Goal: Task Accomplishment & Management: Manage account settings

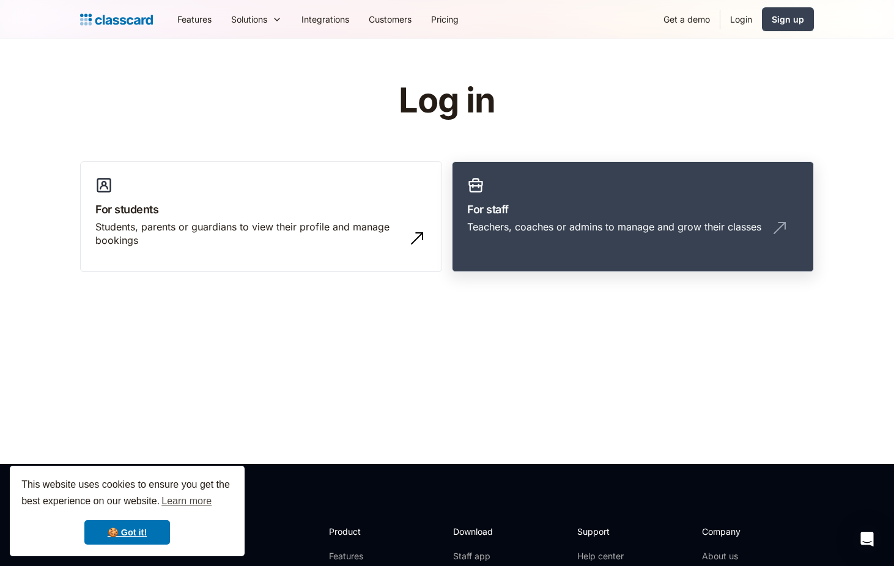
click at [542, 229] on div "Teachers, coaches or admins to manage and grow their classes" at bounding box center [614, 226] width 294 height 13
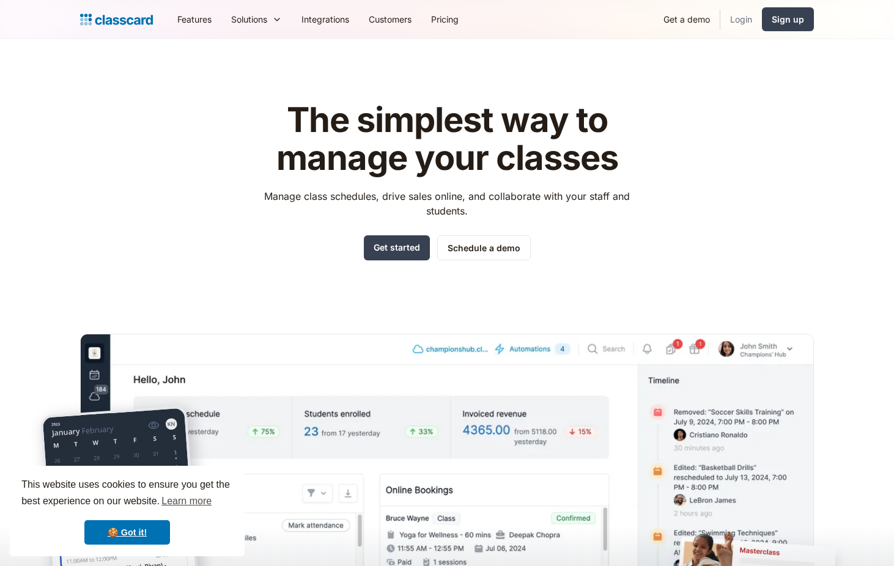
click at [740, 15] on link "Login" at bounding box center [741, 20] width 42 height 28
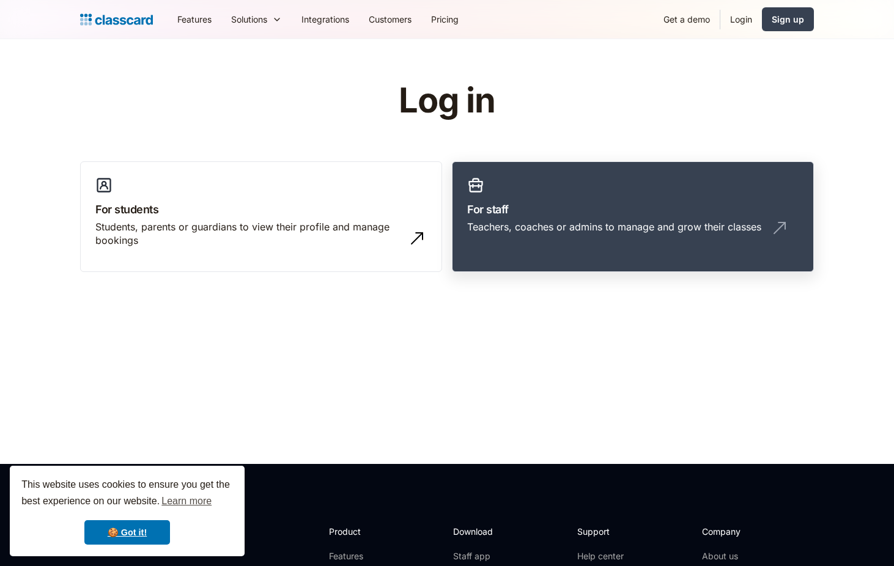
click at [548, 246] on link "For staff Teachers, coaches or admins to manage and grow their classes" at bounding box center [633, 216] width 362 height 111
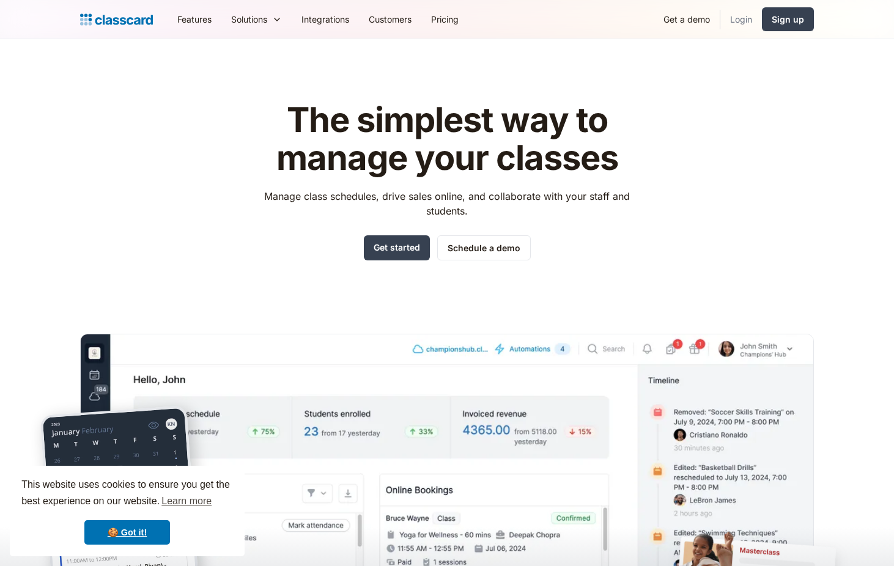
click at [742, 21] on link "Login" at bounding box center [741, 20] width 42 height 28
